Goal: Find contact information

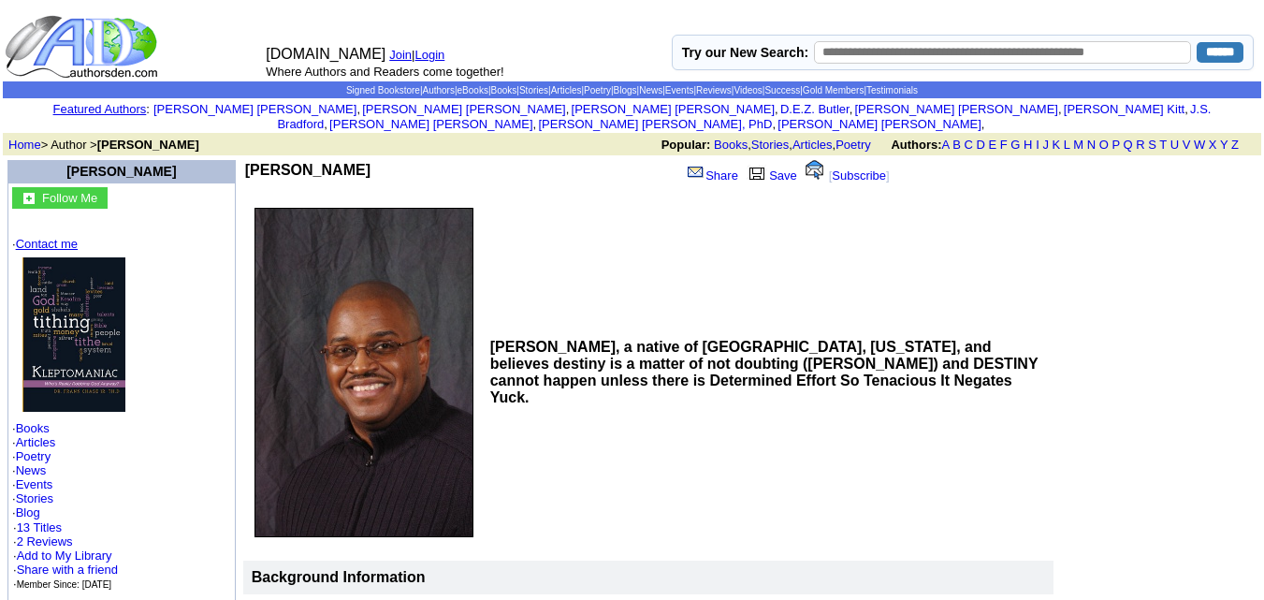
click at [54, 237] on link "Contact me" at bounding box center [47, 244] width 62 height 14
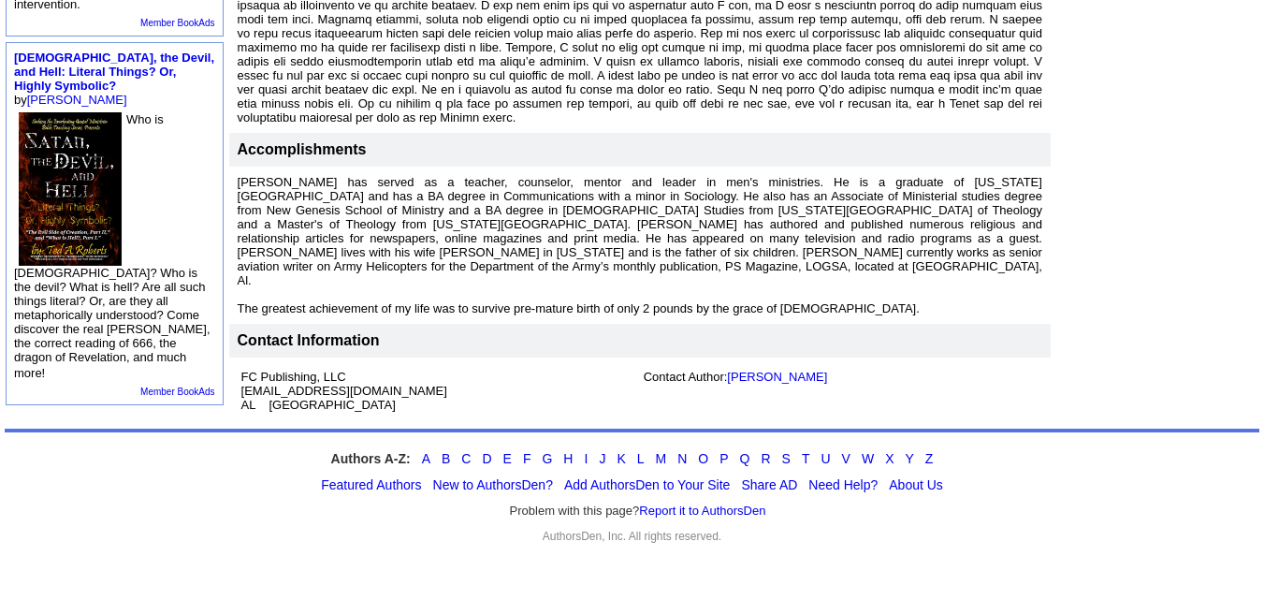
scroll to position [975, 0]
click at [461, 456] on link "C" at bounding box center [465, 458] width 9 height 15
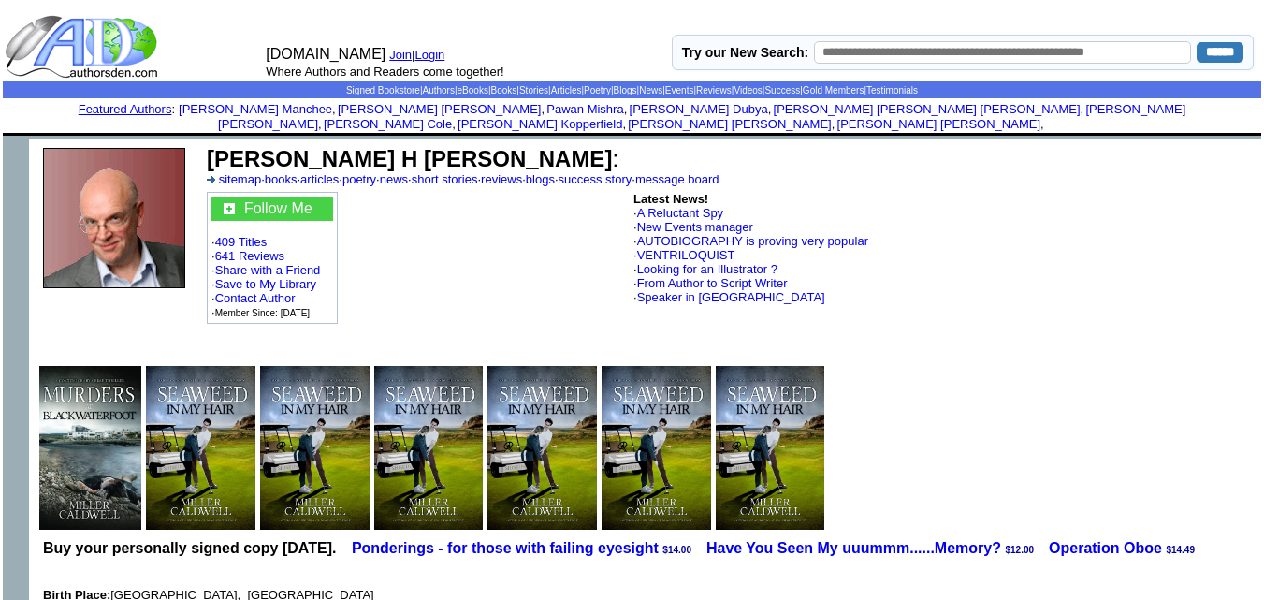
click at [736, 153] on td "[PERSON_NAME] H [PERSON_NAME] : sitemap · books · articles · poetry · news · sh…" at bounding box center [537, 166] width 667 height 46
click at [719, 172] on link "message board" at bounding box center [677, 179] width 84 height 14
